Goal: Transaction & Acquisition: Obtain resource

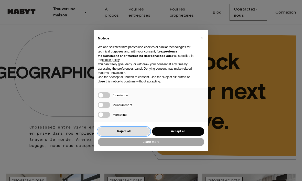
click at [136, 129] on button "Reject all" at bounding box center [124, 131] width 52 height 8
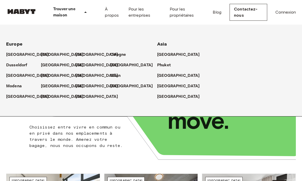
click at [81, 86] on p "[GEOGRAPHIC_DATA]" at bounding box center [97, 86] width 43 height 6
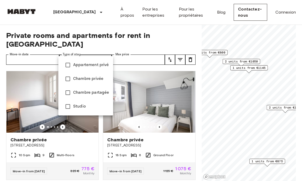
click at [81, 109] on span "Studio" at bounding box center [91, 107] width 36 height 6
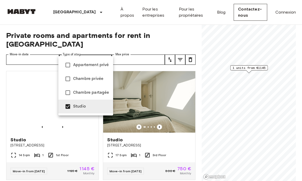
type input "******"
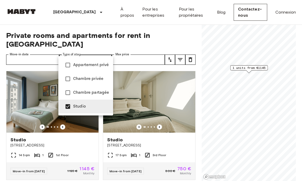
click at [181, 37] on div at bounding box center [151, 90] width 302 height 181
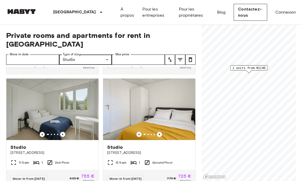
scroll to position [108, 0]
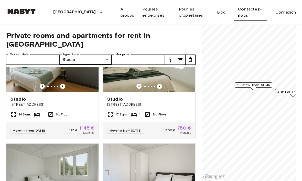
scroll to position [40, 0]
